Goal: Go to known website: Access a specific website the user already knows

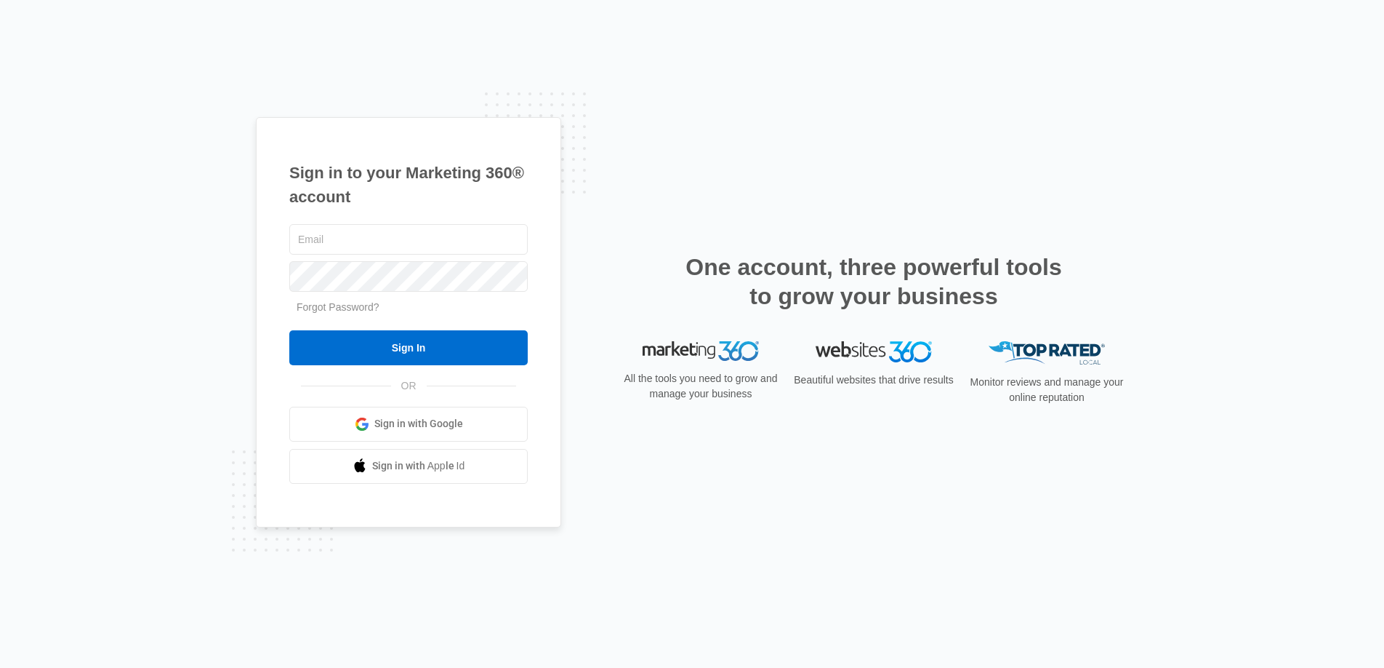
type input "joel.green@madwire.com"
click at [457, 366] on div "joel.green@madwire.com Forgot Password? Sign In OR Sign in with Google Sign in …" at bounding box center [408, 352] width 239 height 263
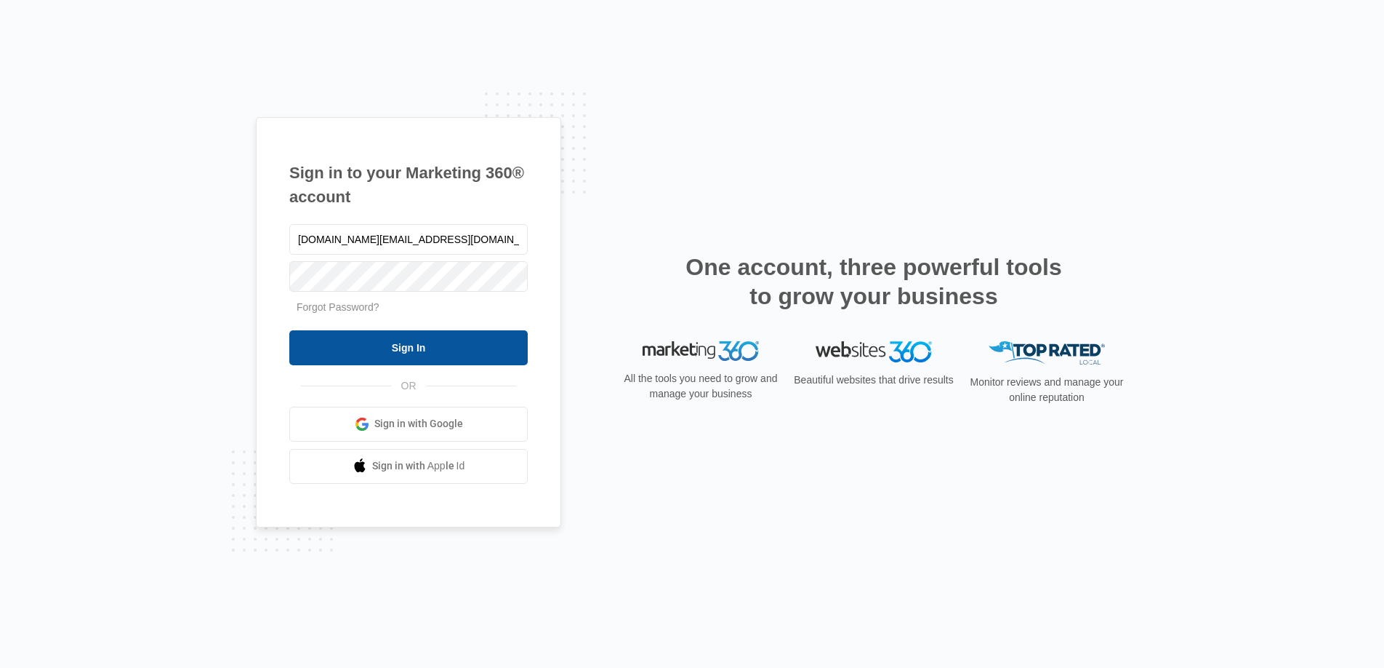
click at [468, 352] on input "Sign In" at bounding box center [408, 347] width 239 height 35
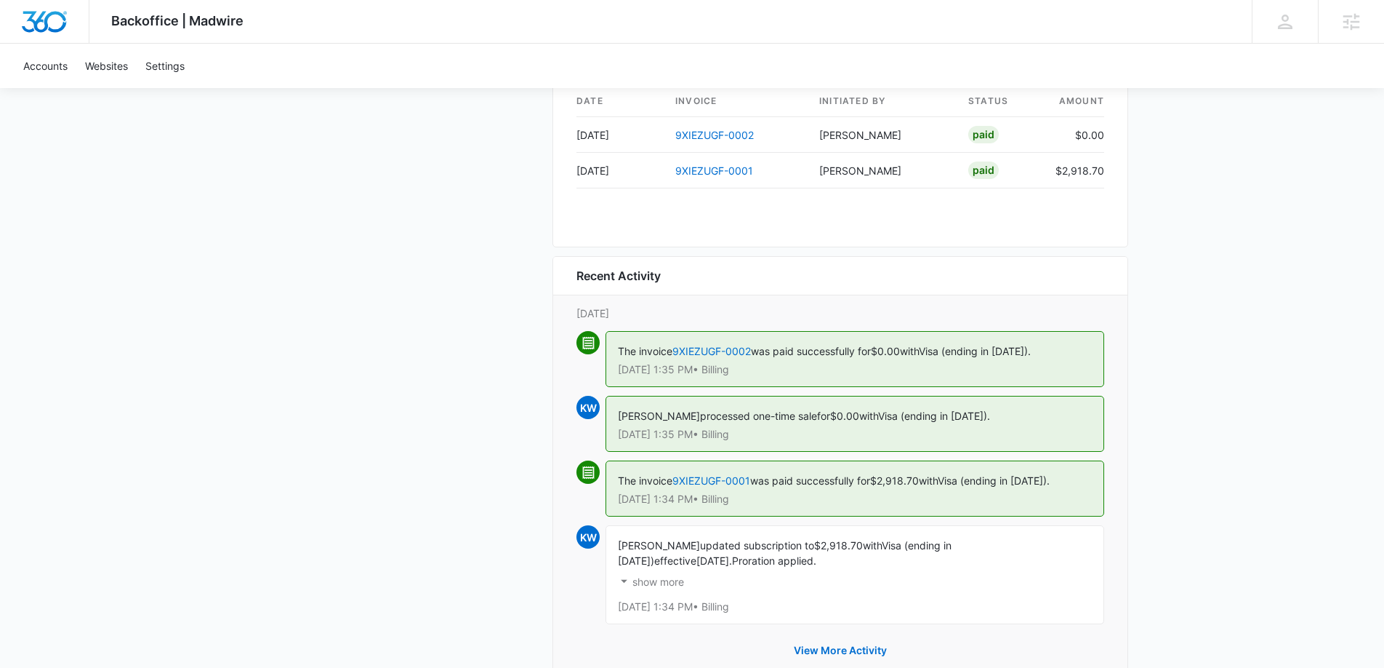
scroll to position [1557, 0]
